Goal: Find specific page/section: Find specific page/section

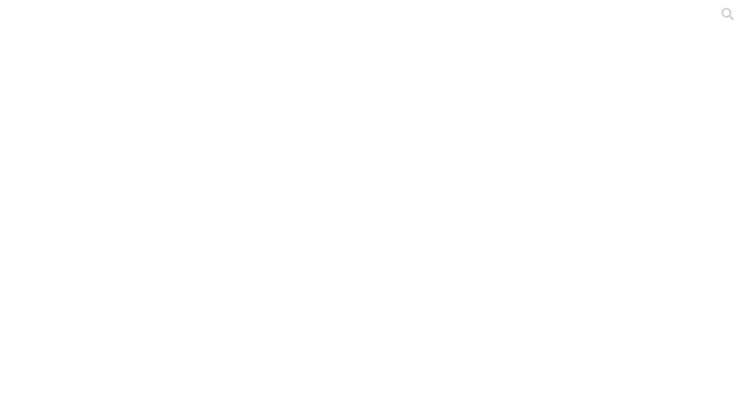
click at [21, 20] on icon at bounding box center [23, 241] width 37 height 473
